Goal: Obtain resource: Obtain resource

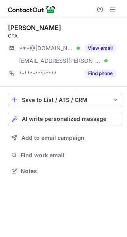
scroll to position [165, 127]
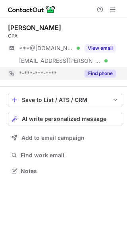
click at [102, 70] on button "Find phone" at bounding box center [99, 74] width 31 height 8
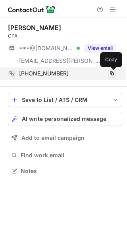
click at [111, 72] on span at bounding box center [111, 73] width 6 height 6
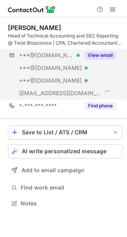
scroll to position [198, 127]
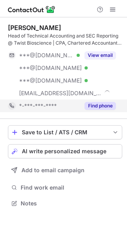
click at [97, 103] on button "Find phone" at bounding box center [99, 106] width 31 height 8
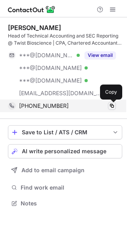
click at [110, 104] on span at bounding box center [111, 106] width 6 height 6
